Goal: Task Accomplishment & Management: Manage account settings

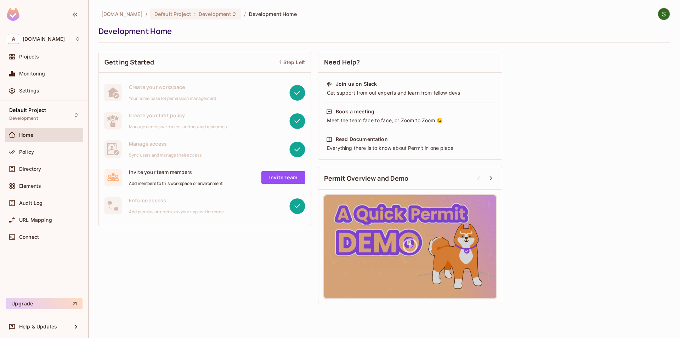
click at [52, 161] on div "Policy" at bounding box center [44, 153] width 78 height 17
click at [51, 152] on div "Policy" at bounding box center [49, 152] width 61 height 6
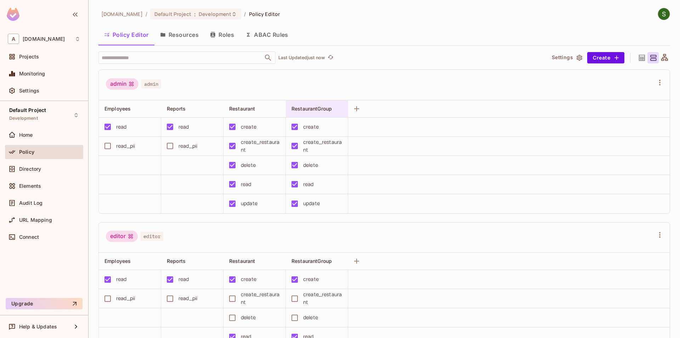
click at [328, 111] on span "RestaurantGroup" at bounding box center [312, 109] width 40 height 6
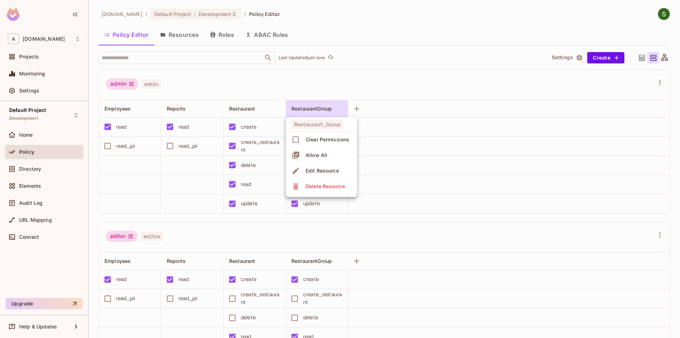
click at [326, 230] on div at bounding box center [340, 169] width 680 height 338
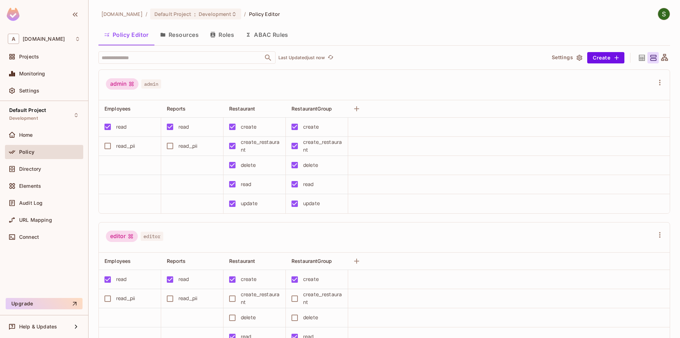
click at [169, 36] on button "Resources" at bounding box center [179, 35] width 50 height 18
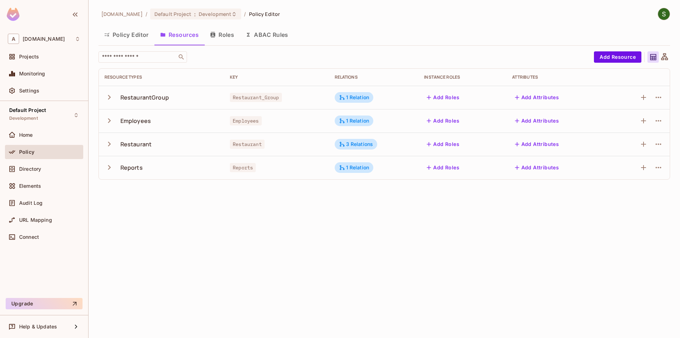
click at [109, 96] on icon "button" at bounding box center [110, 97] width 10 height 10
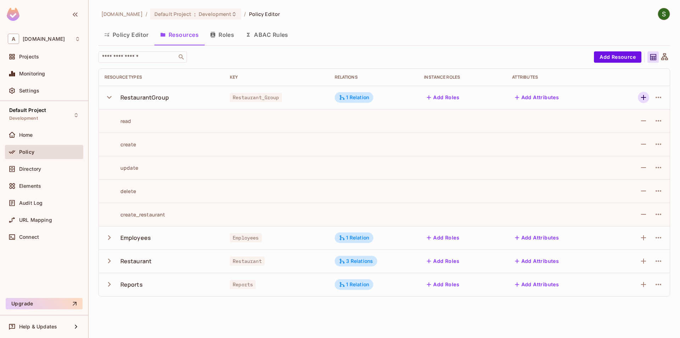
click at [645, 98] on icon "button" at bounding box center [644, 97] width 9 height 9
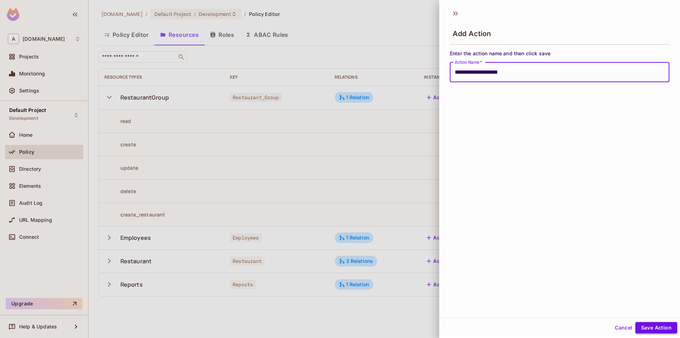
type input "**********"
click at [647, 324] on button "Save Action" at bounding box center [657, 327] width 42 height 11
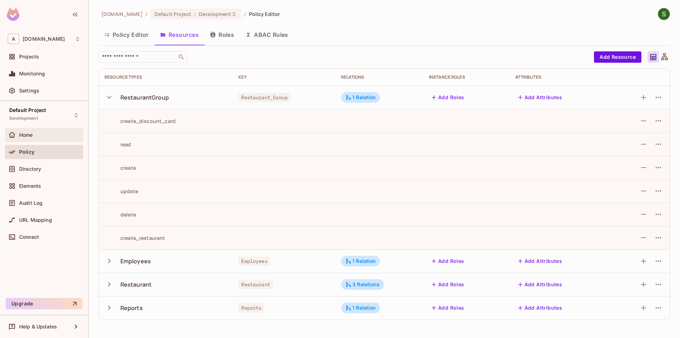
click at [53, 137] on div "Home" at bounding box center [49, 135] width 61 height 6
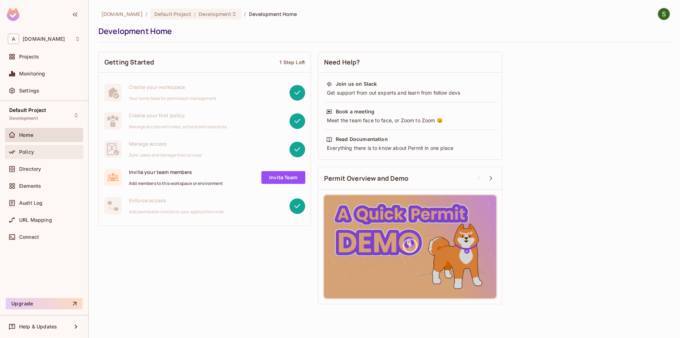
click at [46, 156] on div "Policy" at bounding box center [44, 152] width 73 height 9
